Goal: Check status: Check status

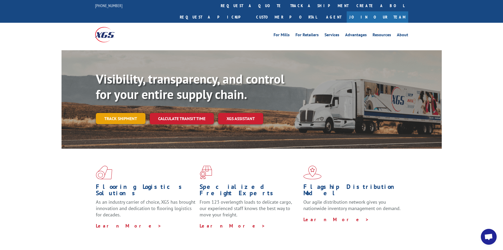
click at [130, 113] on link "Track shipment" at bounding box center [121, 118] width 50 height 11
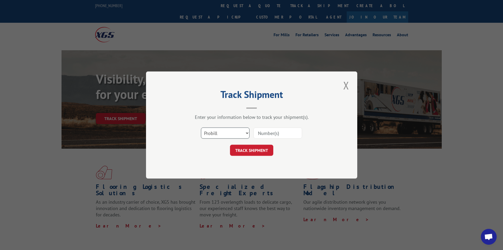
click at [229, 131] on select "Select category... Probill BOL PO" at bounding box center [225, 132] width 49 height 11
select select "bol"
click at [201, 127] on select "Select category... Probill BOL PO" at bounding box center [225, 132] width 49 height 11
click at [286, 134] on input at bounding box center [277, 132] width 49 height 11
type input "866902"
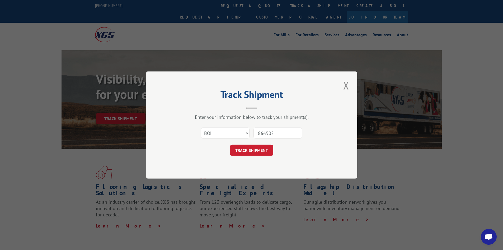
click button "TRACK SHIPMENT" at bounding box center [251, 149] width 43 height 11
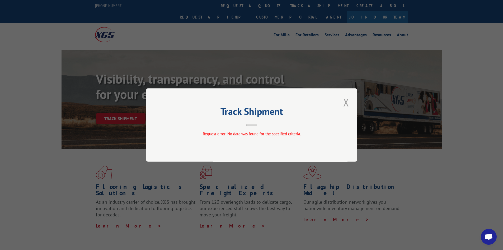
click at [349, 104] on button "Close modal" at bounding box center [346, 102] width 9 height 15
